Goal: Check status: Check status

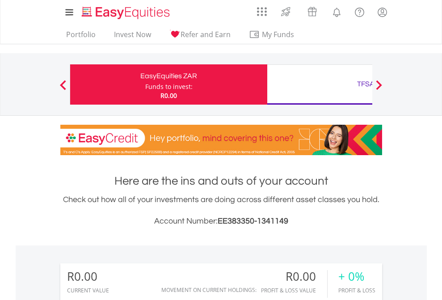
scroll to position [86, 140]
click at [145, 84] on div "Funds to invest:" at bounding box center [168, 86] width 47 height 9
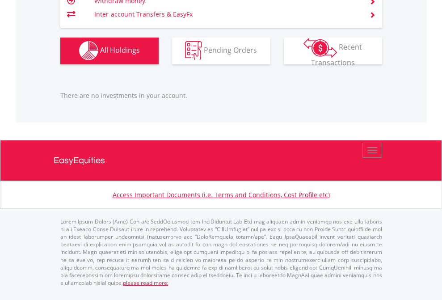
scroll to position [86, 140]
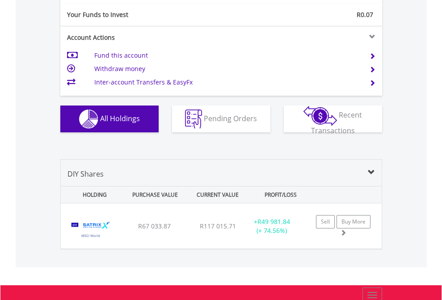
scroll to position [994, 0]
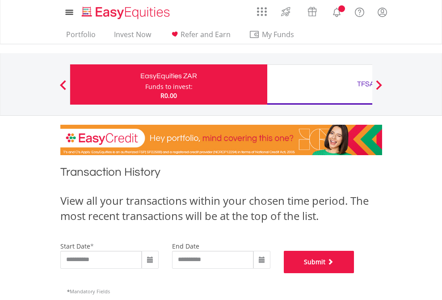
click at [354, 273] on button "Submit" at bounding box center [319, 262] width 71 height 22
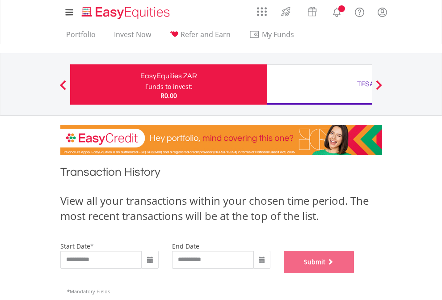
scroll to position [362, 0]
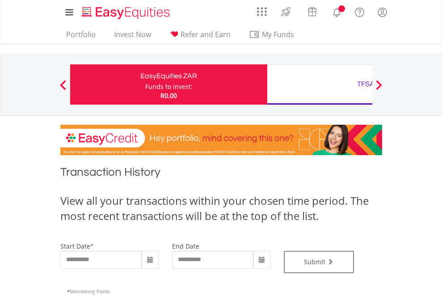
click at [320, 84] on div "TFSA" at bounding box center [366, 84] width 186 height 13
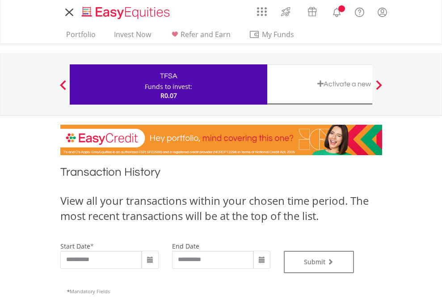
type input "**********"
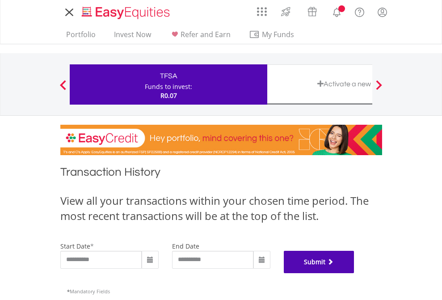
click at [354, 273] on button "Submit" at bounding box center [319, 262] width 71 height 22
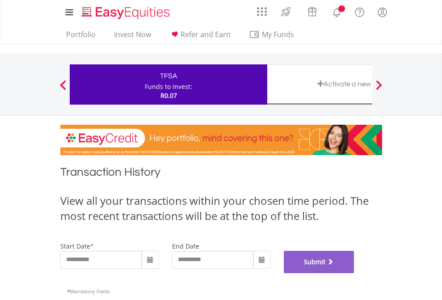
scroll to position [362, 0]
